Goal: Task Accomplishment & Management: Manage account settings

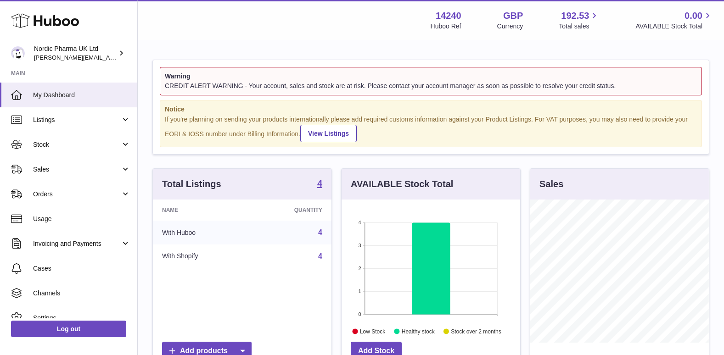
scroll to position [143, 179]
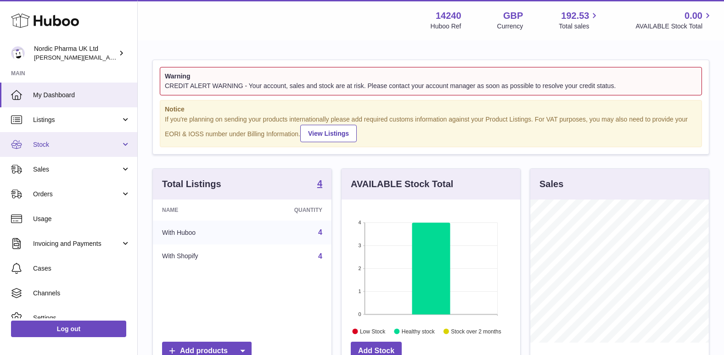
click at [42, 140] on span "Stock" at bounding box center [77, 144] width 88 height 9
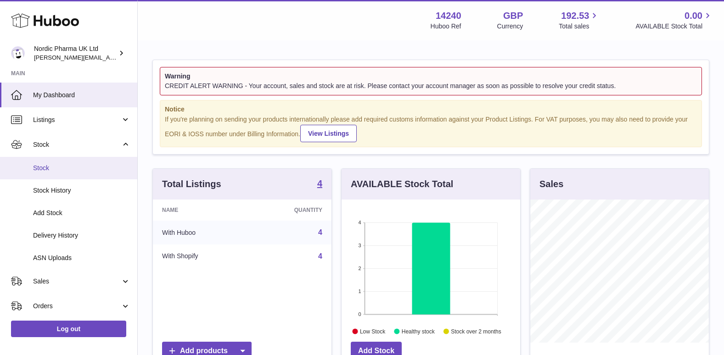
click at [54, 168] on span "Stock" at bounding box center [81, 168] width 97 height 9
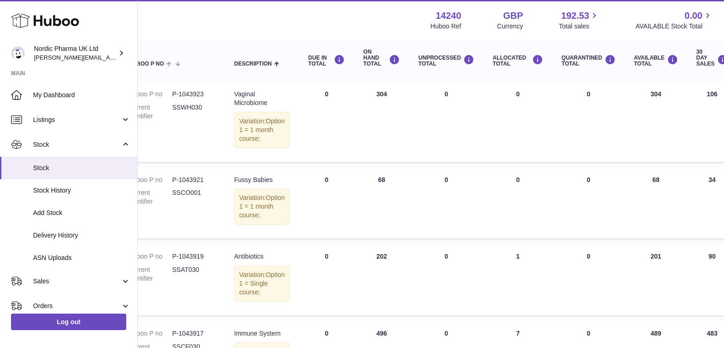
scroll to position [0, 97]
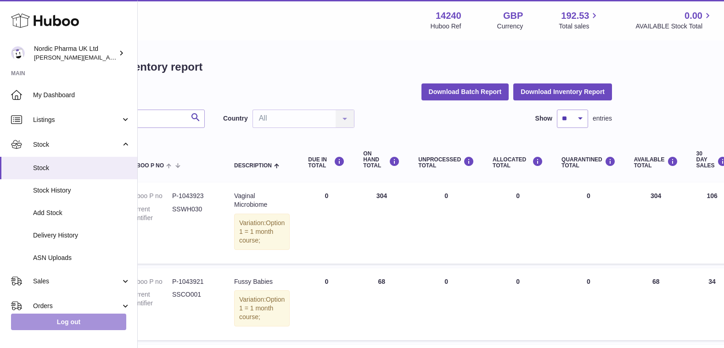
click at [60, 327] on link "Log out" at bounding box center [68, 322] width 115 height 17
